Goal: Check status: Check status

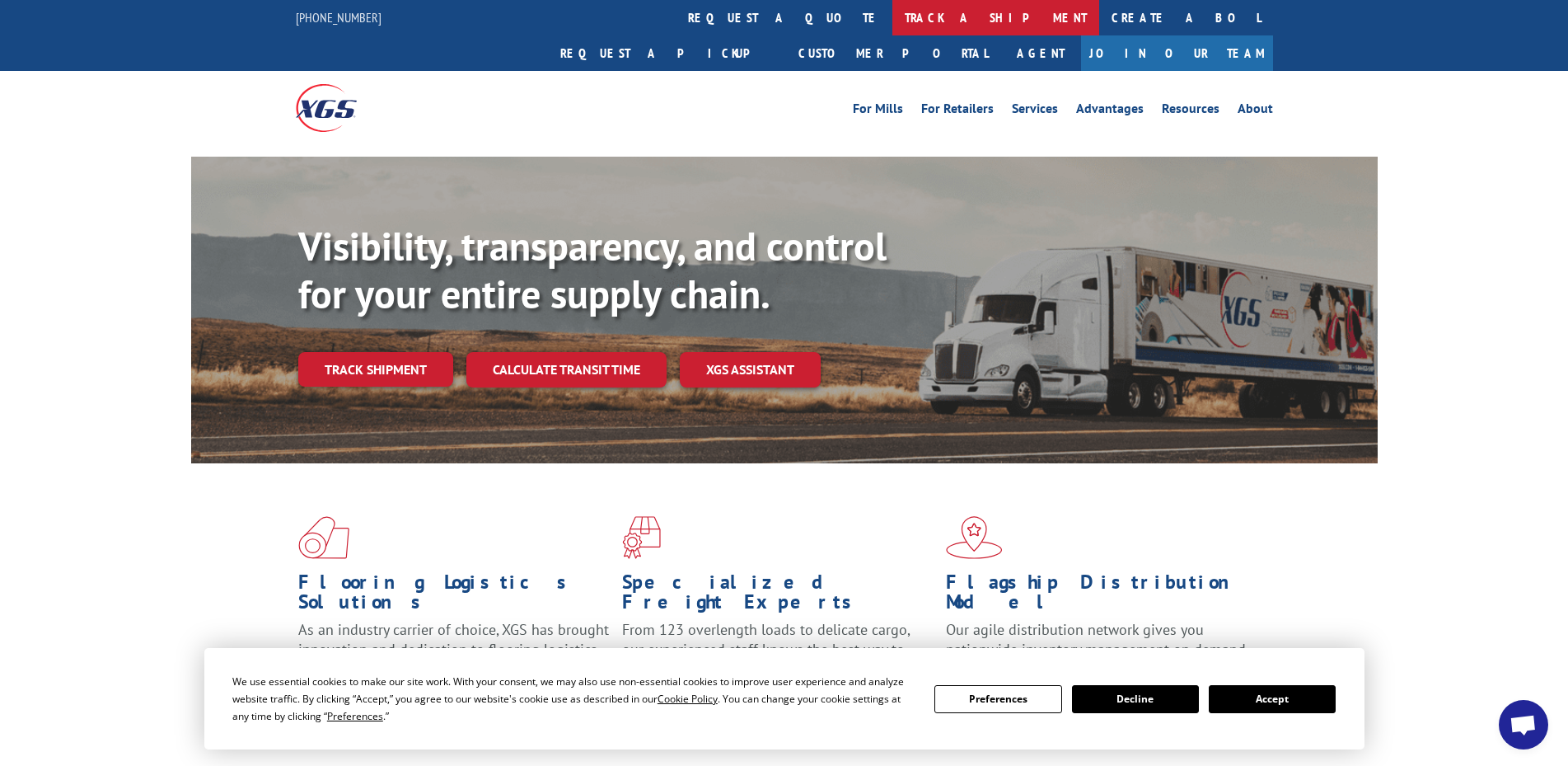
click at [893, 18] on link "track a shipment" at bounding box center [996, 18] width 207 height 36
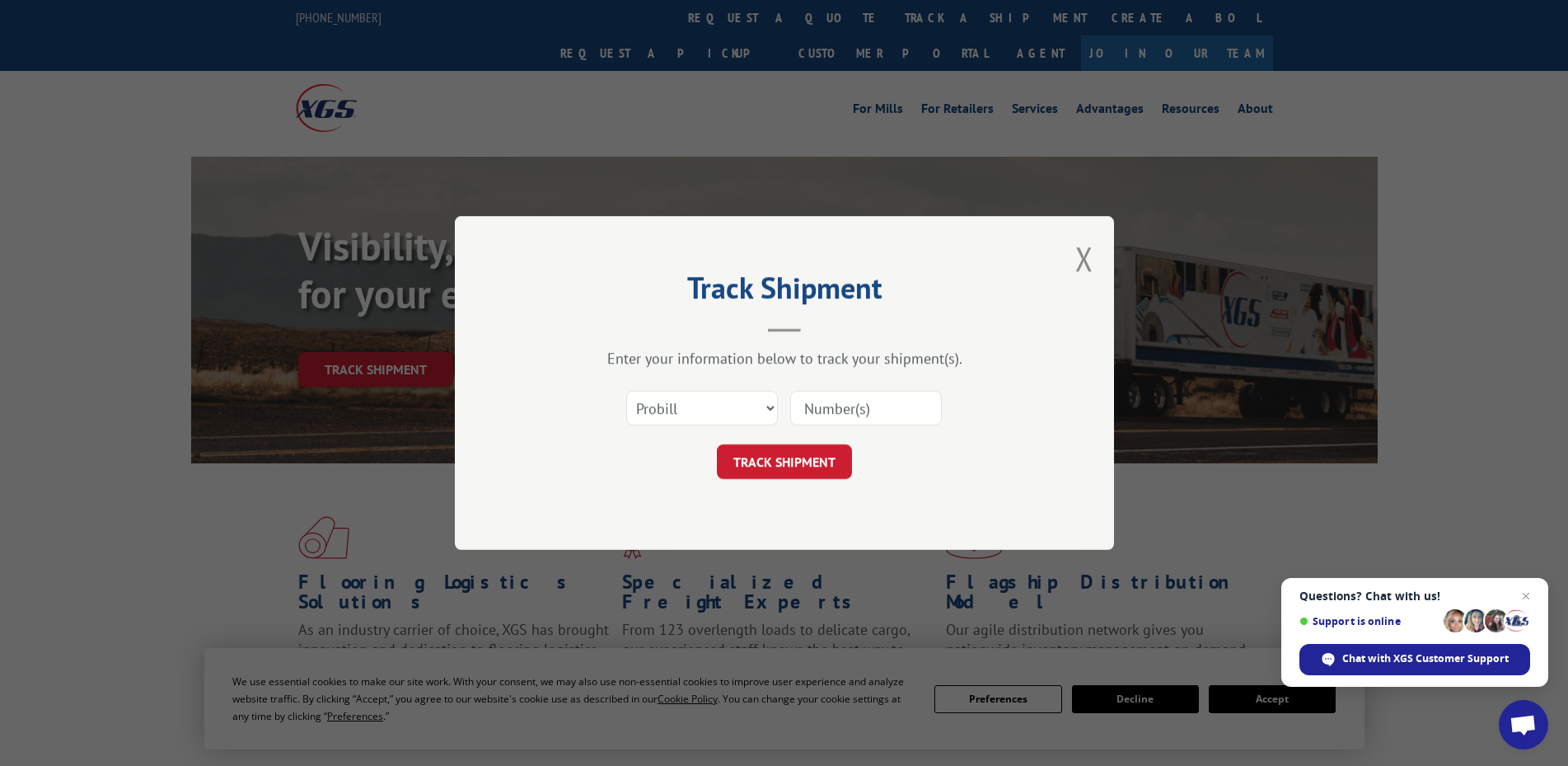
click at [838, 399] on input at bounding box center [865, 408] width 151 height 35
type input "6010357"
click button "TRACK SHIPMENT" at bounding box center [784, 461] width 135 height 35
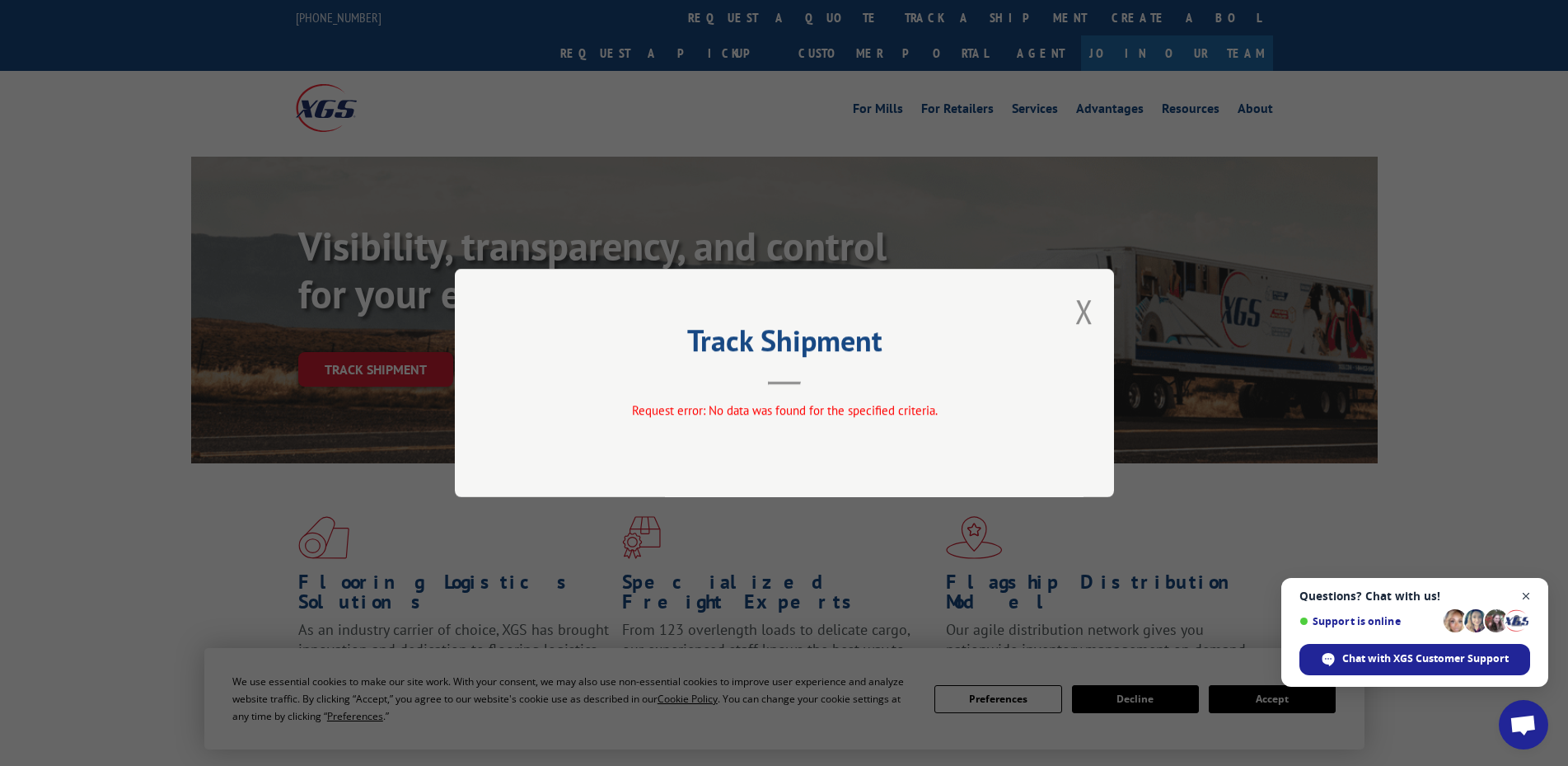
click at [1528, 598] on span "Close chat" at bounding box center [1527, 597] width 21 height 21
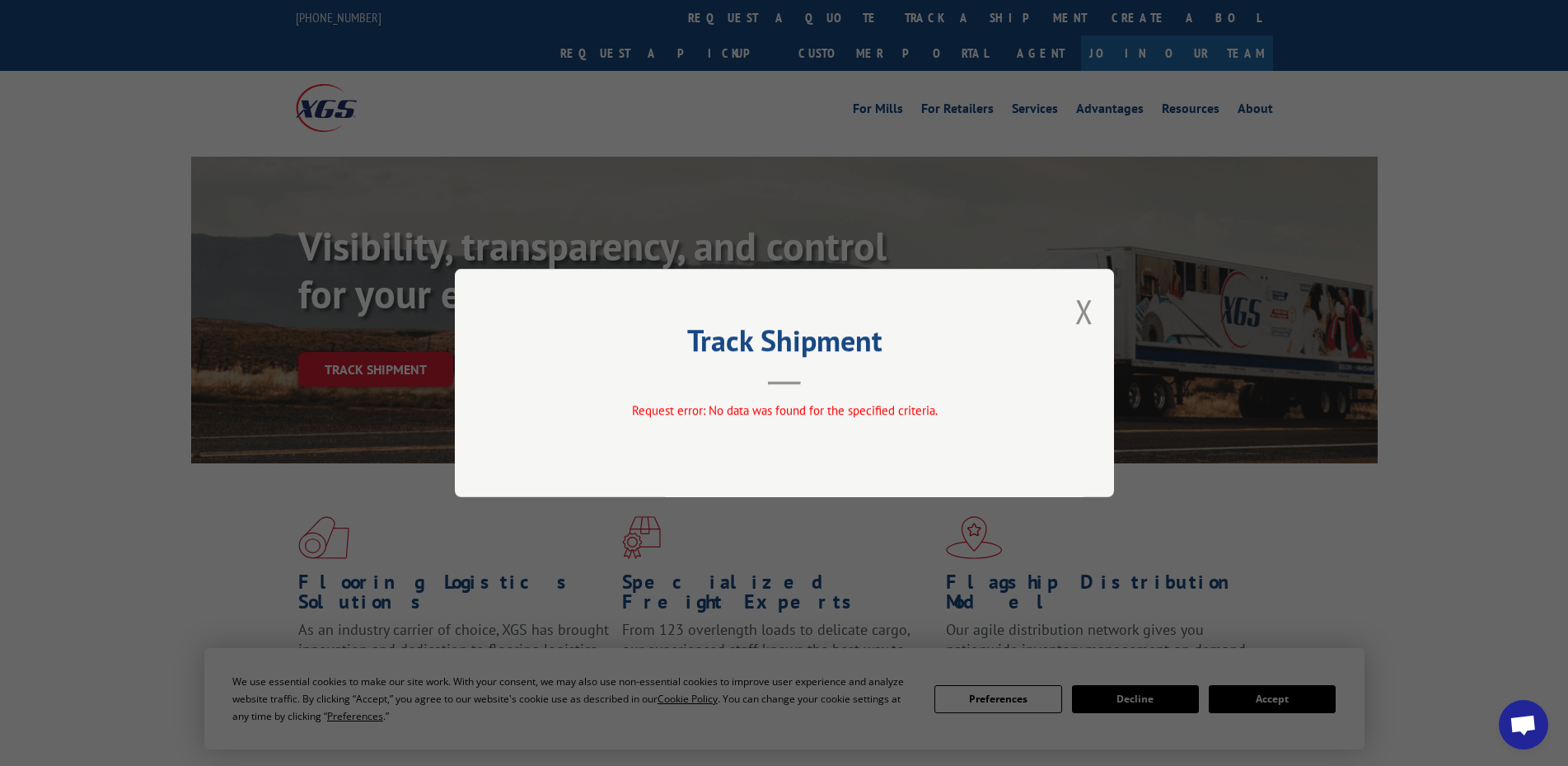
click at [1095, 315] on div "Track Shipment Request error: No data was found for the specified criteria." at bounding box center [784, 383] width 660 height 228
click at [1081, 315] on button "Close modal" at bounding box center [1083, 311] width 18 height 43
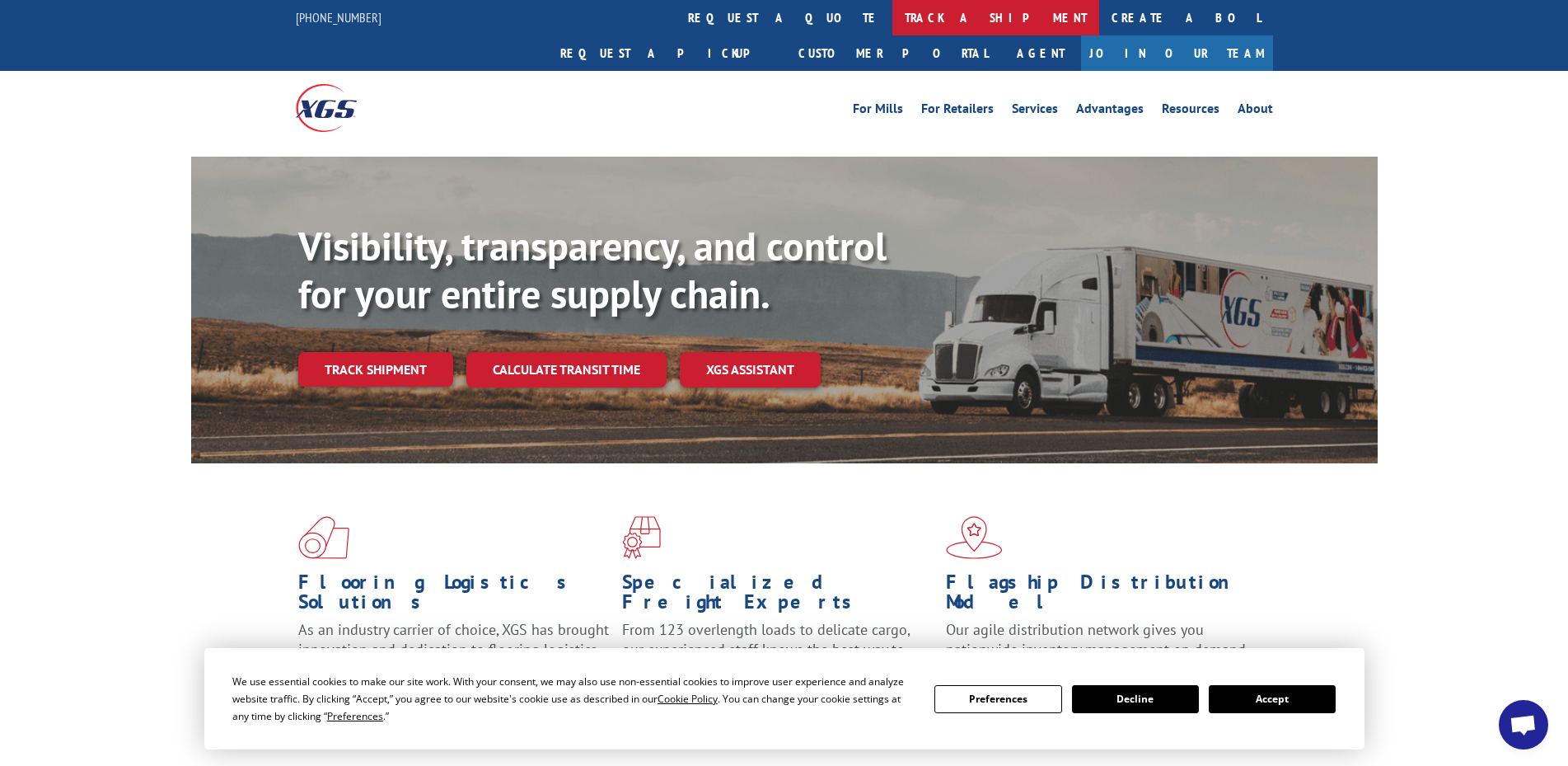
click at [893, 22] on link "track a shipment" at bounding box center [996, 18] width 207 height 36
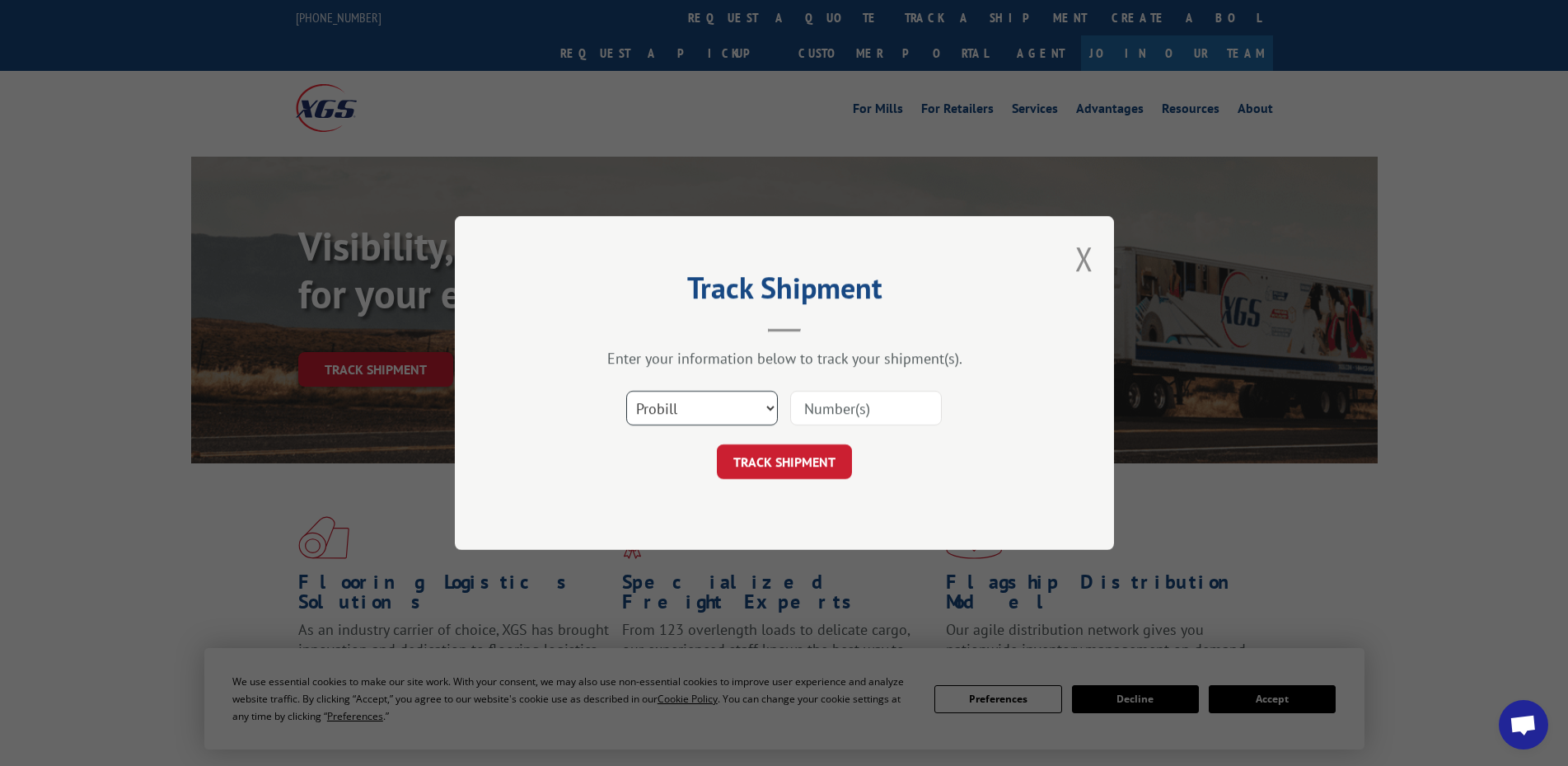
click at [698, 422] on select "Select category... Probill BOL PO" at bounding box center [702, 408] width 151 height 35
select select "bol"
click at [627, 391] on select "Select category... Probill BOL PO" at bounding box center [702, 408] width 151 height 35
click at [842, 397] on input at bounding box center [865, 408] width 151 height 35
type input "6010357"
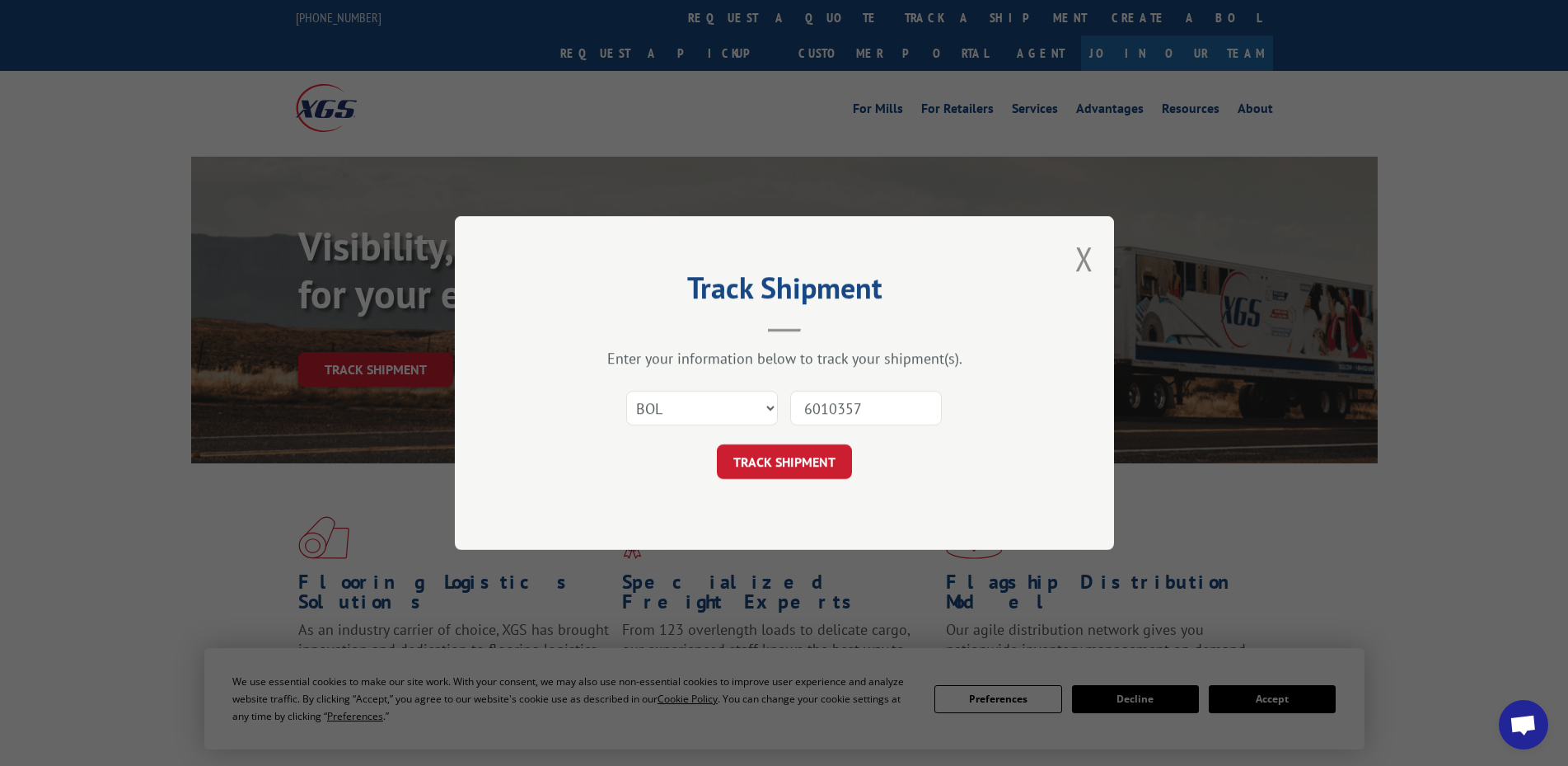
click button "TRACK SHIPMENT" at bounding box center [784, 461] width 135 height 35
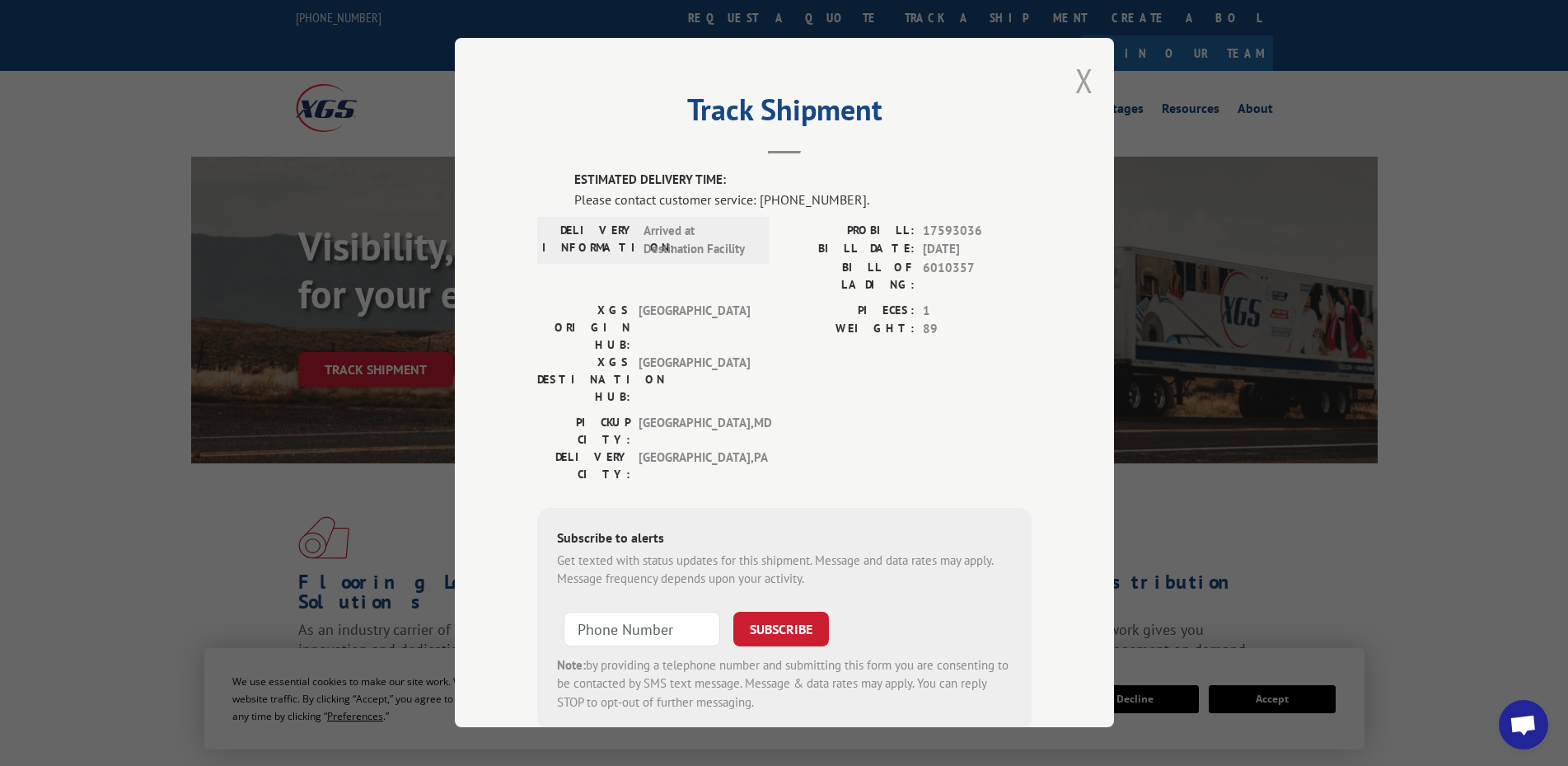
click at [1075, 84] on button "Close modal" at bounding box center [1083, 80] width 18 height 43
